Goal: Check status: Check status

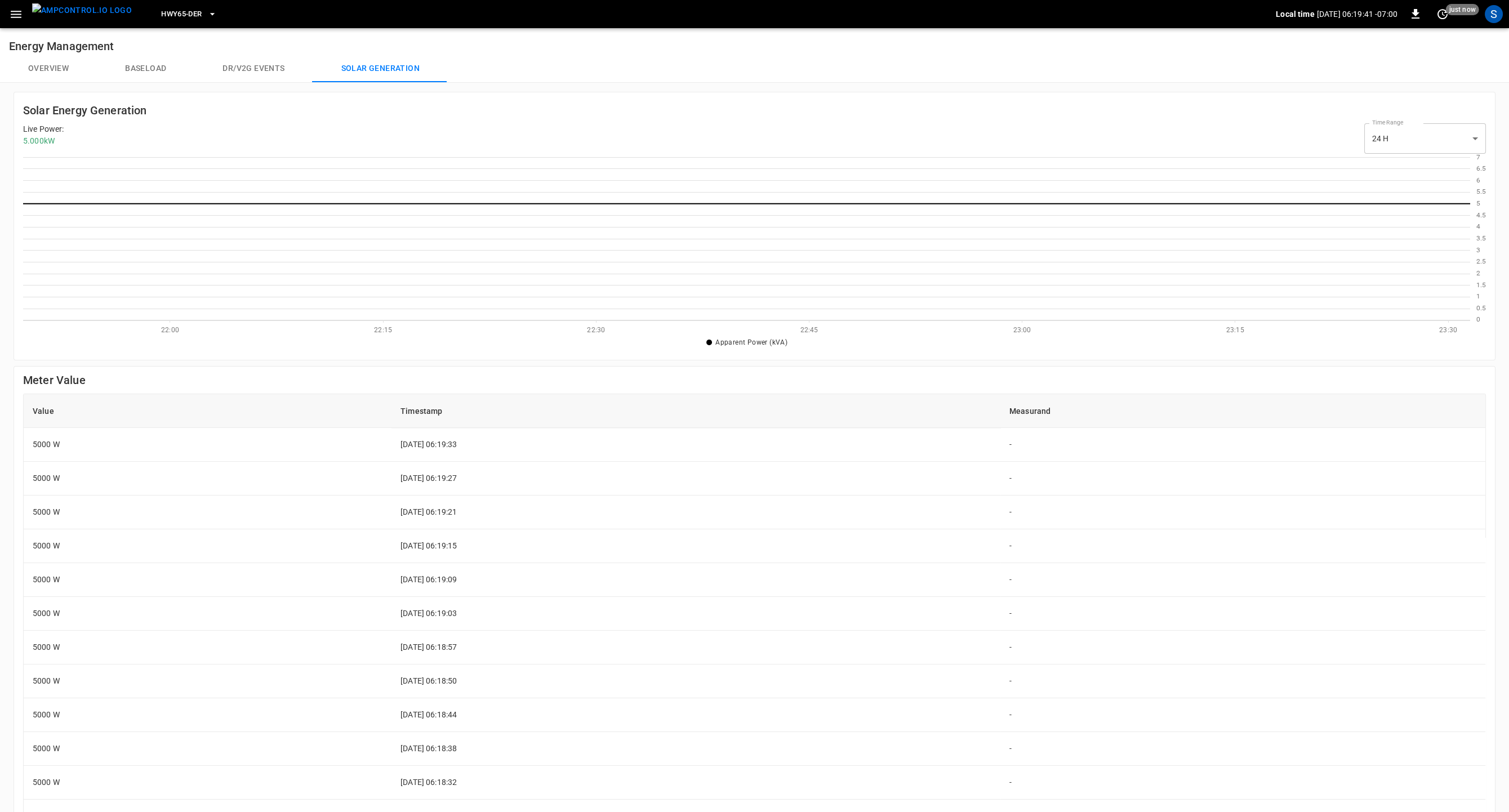
scroll to position [163, 1447]
click at [1458, 136] on body "HWY65-DER Local time [DATE] 07:05:53 -07:00 0 10 s ago S Energy Management Over…" at bounding box center [754, 503] width 1509 height 1007
click at [1403, 192] on li "24 H" at bounding box center [1424, 187] width 122 height 19
click at [1393, 372] on h6 "Meter Value" at bounding box center [755, 380] width 1463 height 18
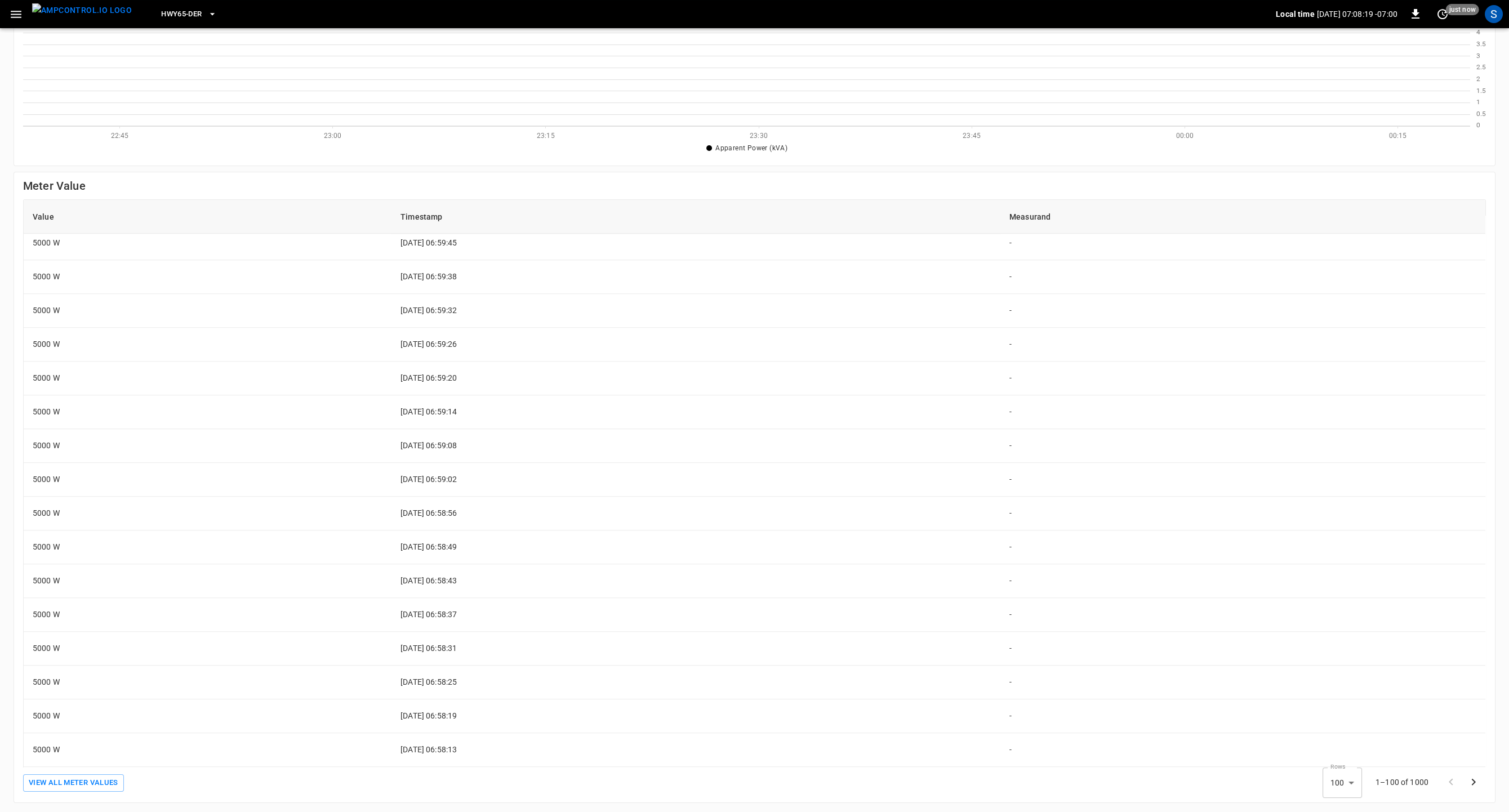
scroll to position [0, 0]
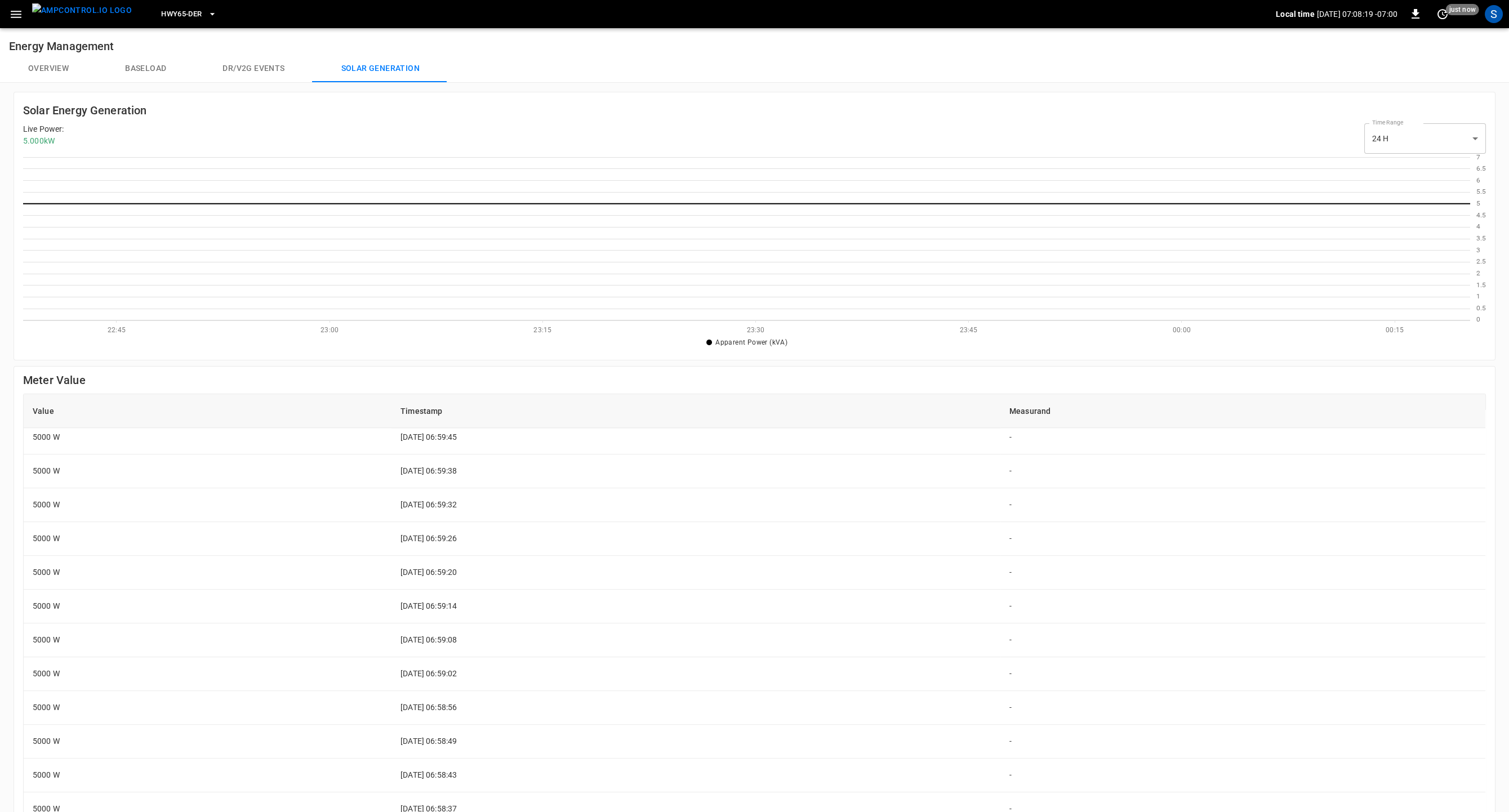
click at [145, 71] on button "Baseload" at bounding box center [146, 68] width 98 height 27
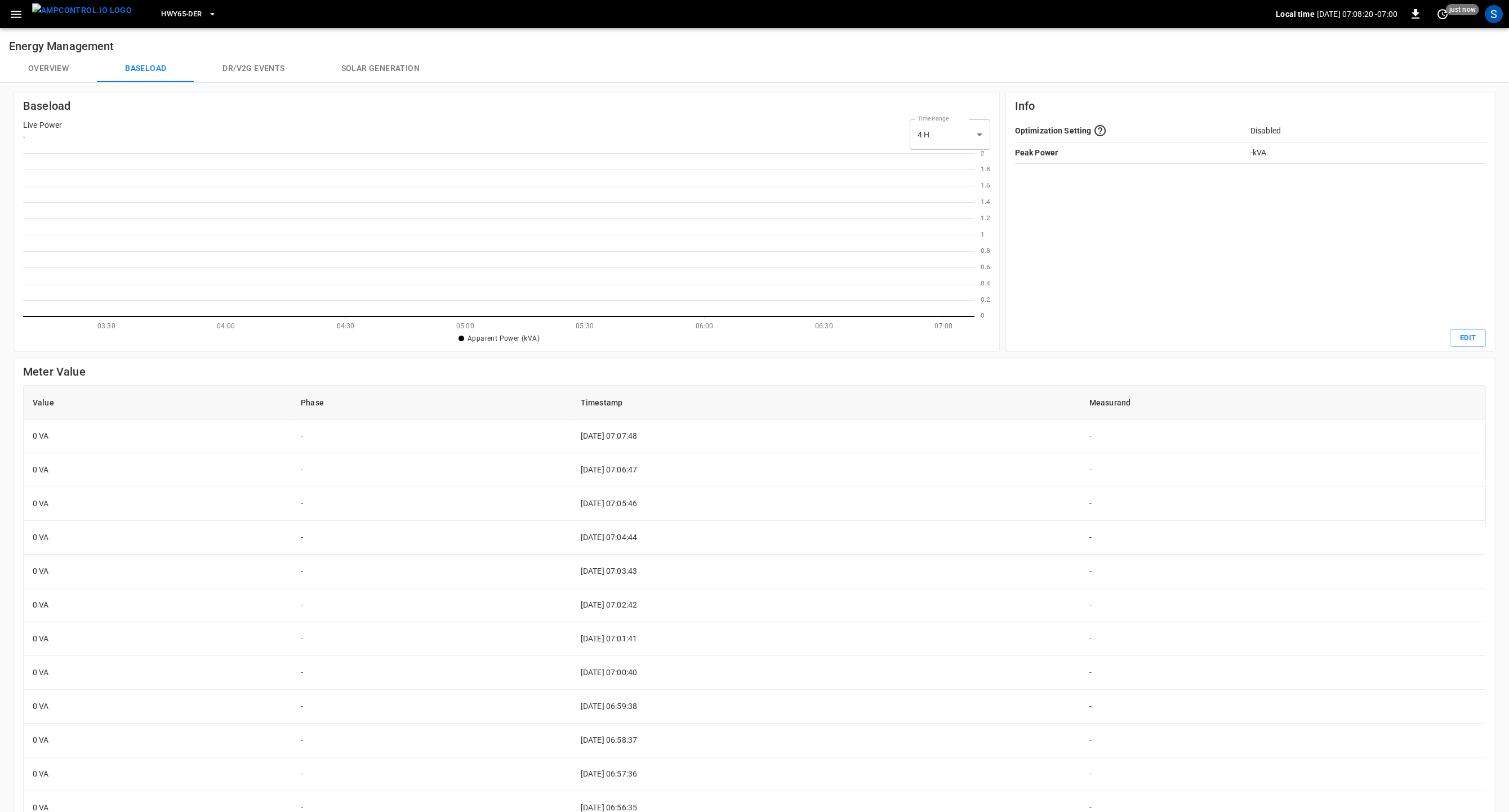
scroll to position [1, 1]
click at [975, 133] on body "HWY65-DER Local time [DATE] 07:08:22 -07:00 0 just now S Energy Management Over…" at bounding box center [754, 499] width 1509 height 999
click at [951, 181] on li "24 H" at bounding box center [950, 183] width 81 height 19
type input "***"
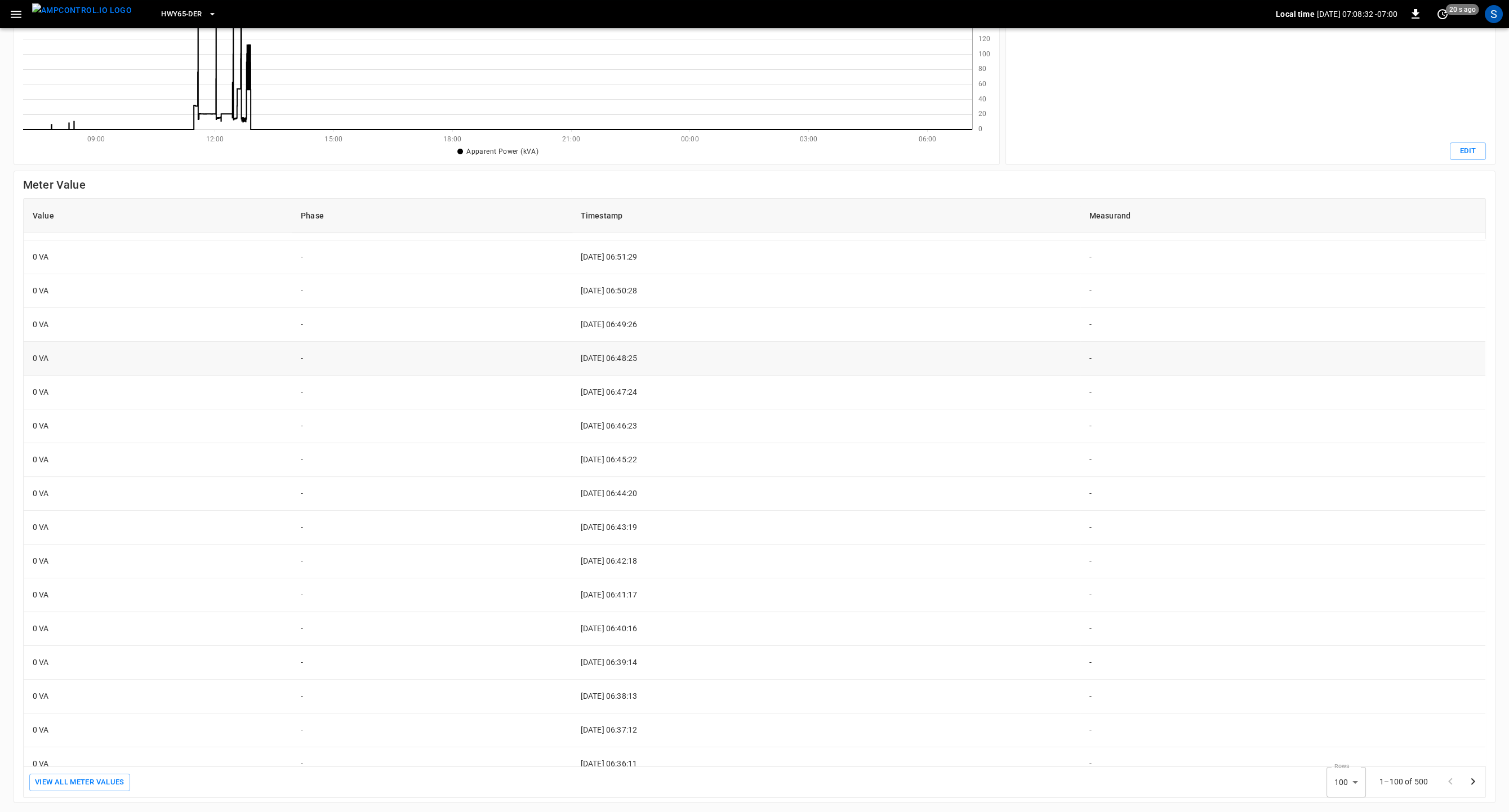
scroll to position [621, 0]
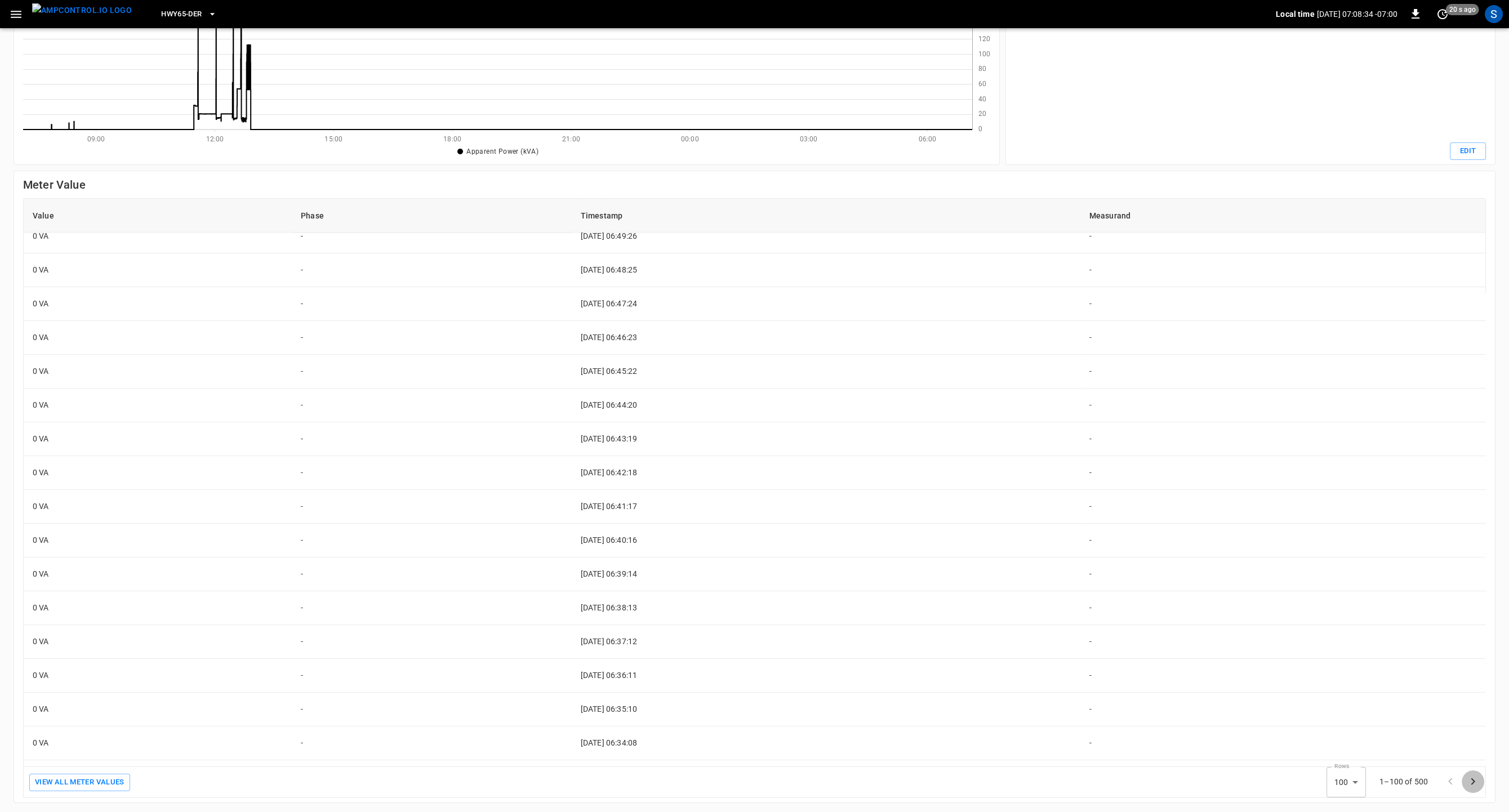
click at [1470, 784] on icon "Go to next page" at bounding box center [1473, 781] width 13 height 13
click at [1470, 784] on div at bounding box center [1462, 781] width 45 height 22
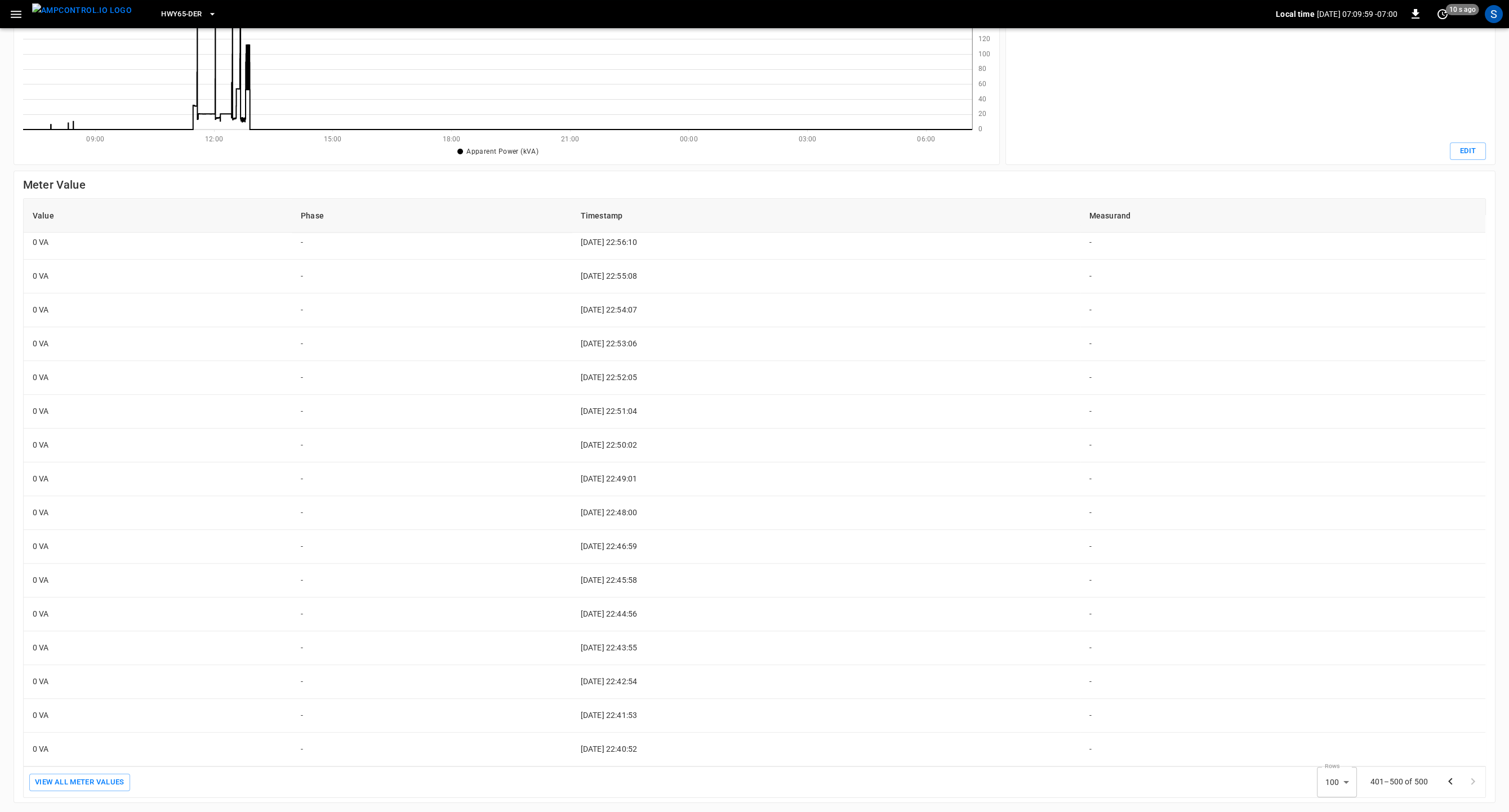
scroll to position [0, 0]
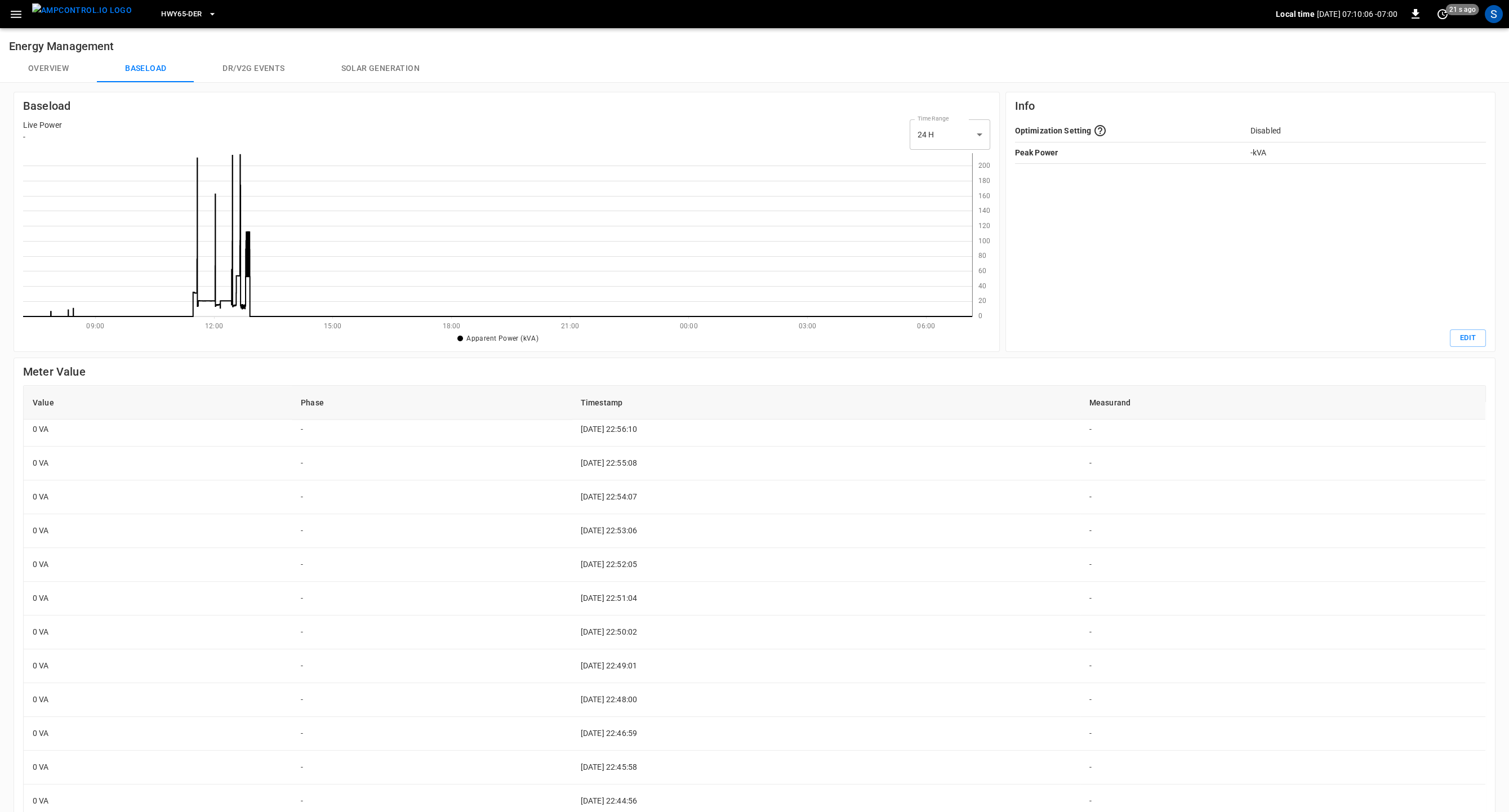
click at [206, 18] on icon "button" at bounding box center [212, 14] width 12 height 12
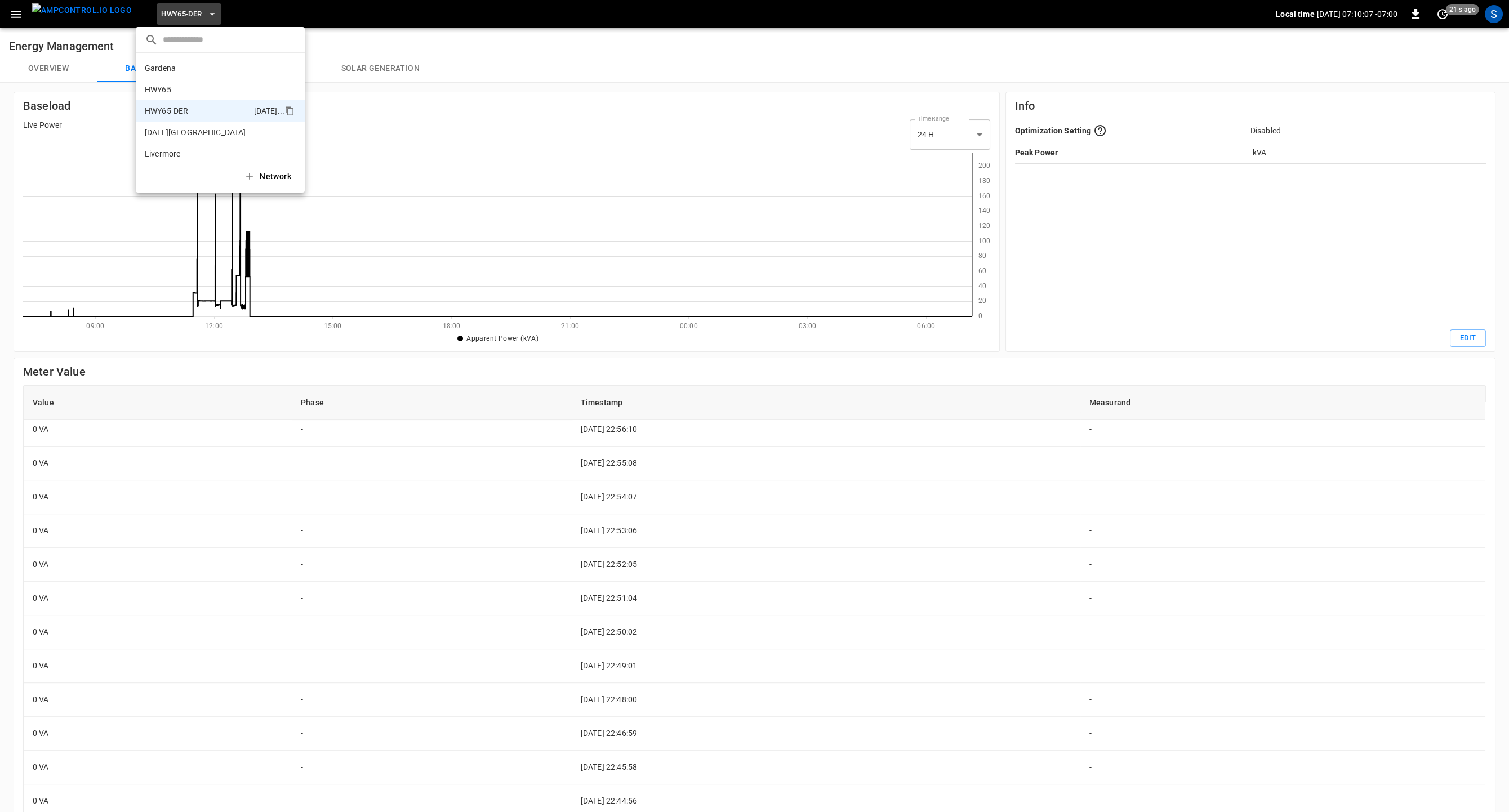
scroll to position [40, 0]
click at [291, 73] on icon "copy" at bounding box center [289, 71] width 10 height 10
